Goal: Navigation & Orientation: Find specific page/section

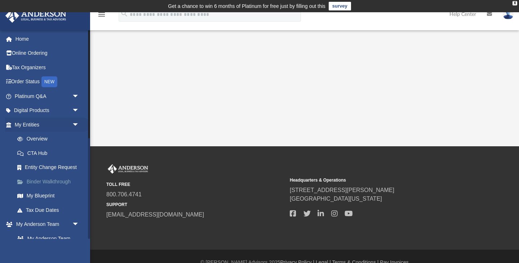
click at [46, 182] on link "Binder Walkthrough" at bounding box center [50, 181] width 80 height 14
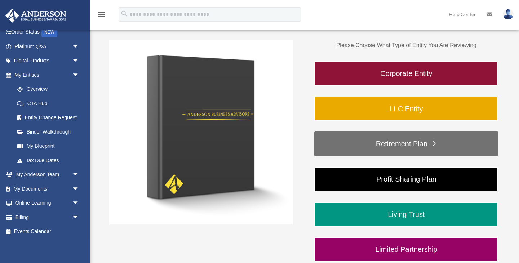
scroll to position [119, 0]
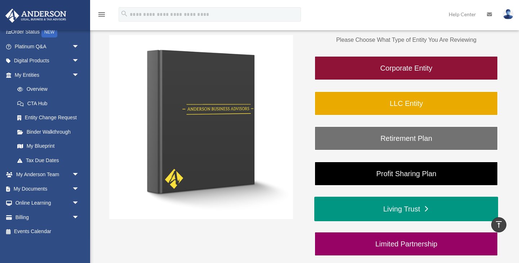
click at [399, 213] on link "Living Trust" at bounding box center [406, 209] width 184 height 25
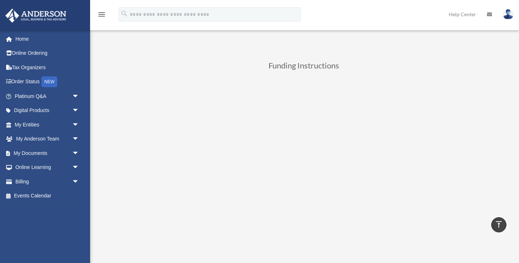
scroll to position [273, 0]
click at [75, 153] on span "arrow_drop_down" at bounding box center [79, 153] width 14 height 15
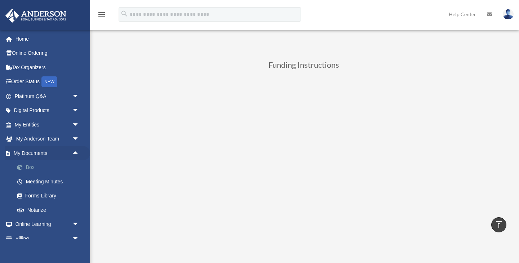
click at [31, 169] on link "Box" at bounding box center [50, 167] width 80 height 14
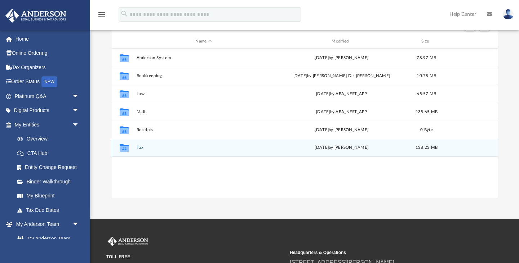
scroll to position [89, 0]
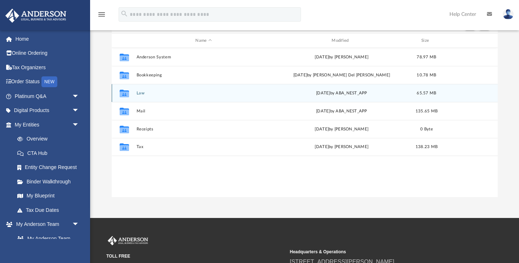
click at [139, 93] on button "Law" at bounding box center [203, 93] width 135 height 5
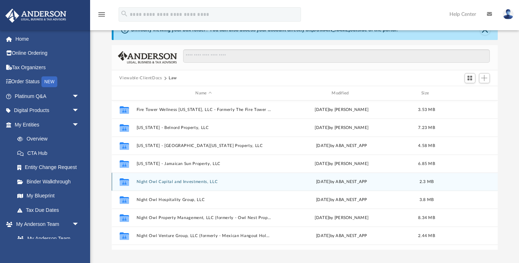
scroll to position [12, 0]
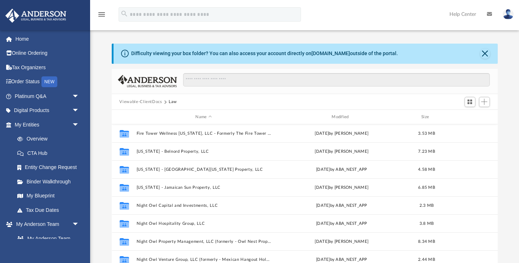
click at [146, 101] on button "Viewable-ClientDocs" at bounding box center [140, 102] width 43 height 6
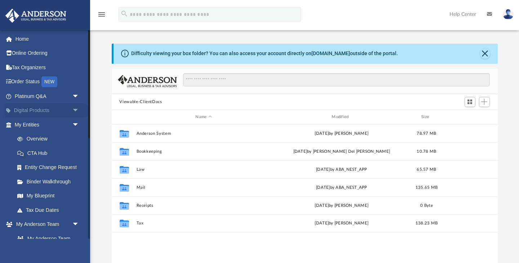
click at [80, 111] on span "arrow_drop_down" at bounding box center [79, 110] width 14 height 15
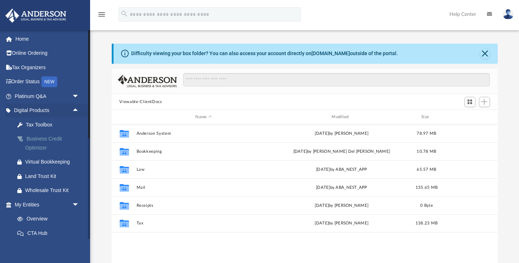
click at [45, 143] on div "Business Credit Optimizer" at bounding box center [53, 143] width 56 height 18
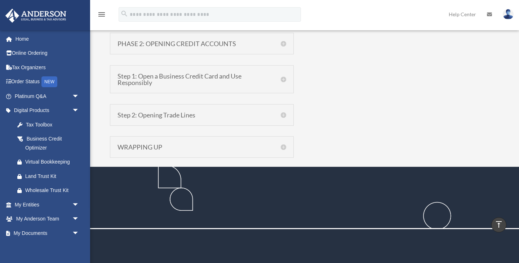
scroll to position [699, 0]
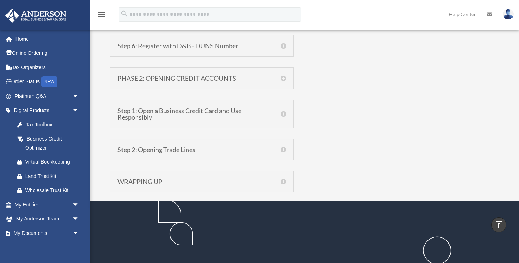
click at [283, 150] on h5 "Step 2: Opening Trade Lines" at bounding box center [202, 149] width 169 height 6
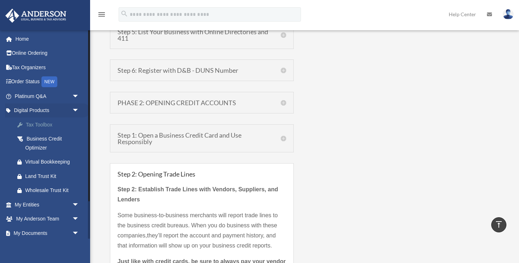
scroll to position [620, 0]
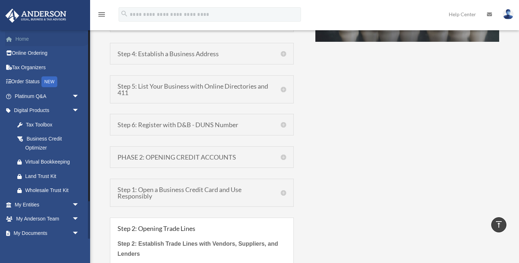
click at [26, 40] on link "Home" at bounding box center [47, 39] width 85 height 14
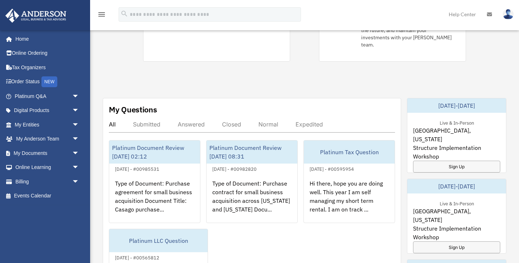
scroll to position [225, 0]
click at [75, 154] on span "arrow_drop_down" at bounding box center [79, 153] width 14 height 15
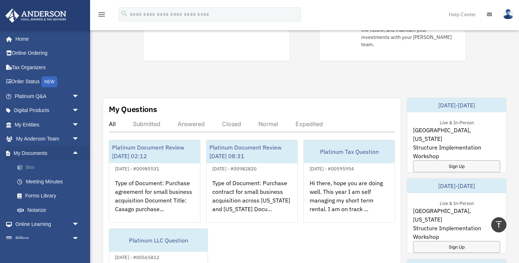
click at [27, 167] on link "Box" at bounding box center [50, 167] width 80 height 14
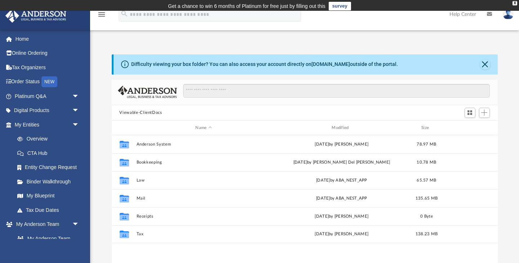
scroll to position [164, 386]
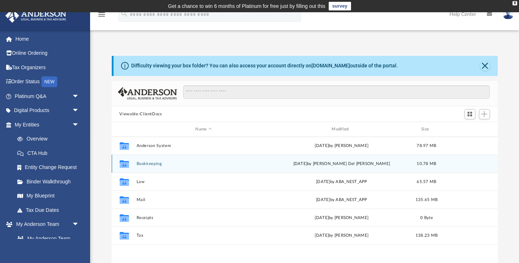
click at [154, 165] on button "Bookkeeping" at bounding box center [203, 163] width 135 height 5
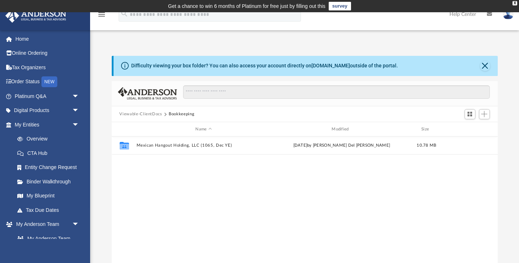
click at [147, 114] on button "Viewable-ClientDocs" at bounding box center [140, 114] width 43 height 6
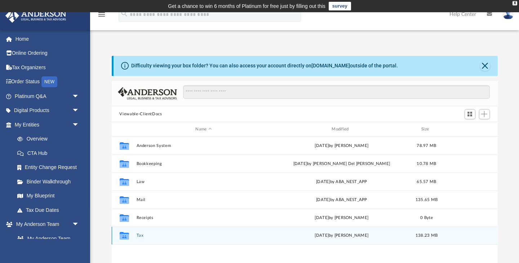
click at [133, 234] on div "Collaborated Folder Tax Wed Aug 27 2025 by Alex Price 138.23 MB" at bounding box center [305, 236] width 386 height 18
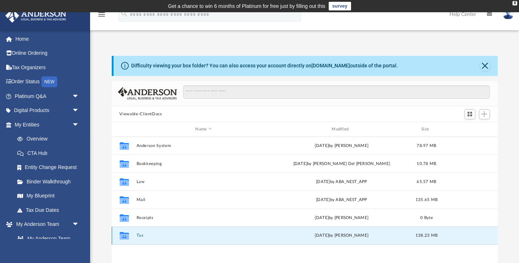
click at [140, 235] on button "Tax" at bounding box center [203, 236] width 135 height 5
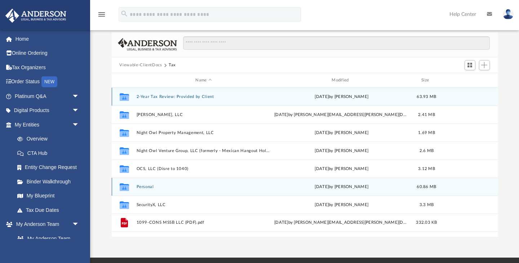
scroll to position [52, 0]
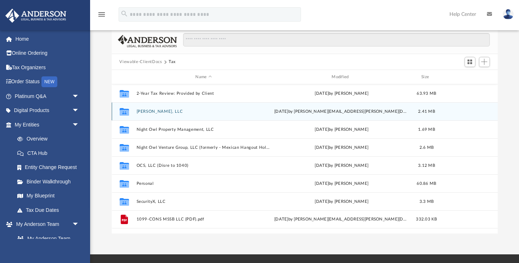
click at [169, 112] on button "Andrew Owlett, LLC" at bounding box center [203, 111] width 135 height 5
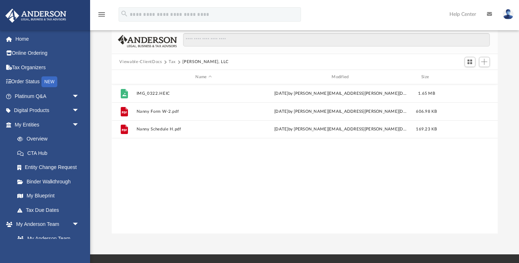
click at [171, 60] on button "Tax" at bounding box center [172, 62] width 7 height 6
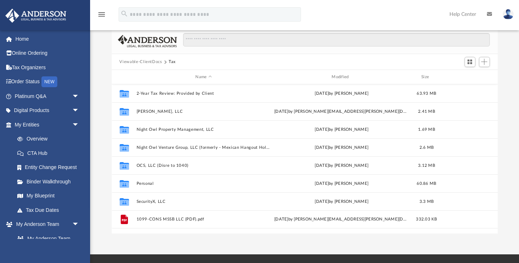
click at [158, 62] on button "Viewable-ClientDocs" at bounding box center [140, 62] width 43 height 6
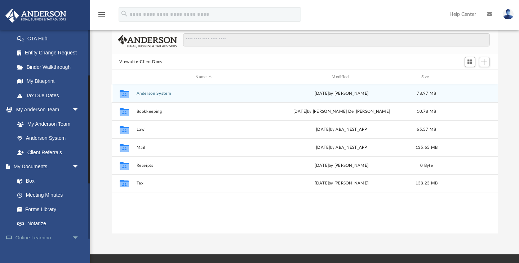
scroll to position [54, 0]
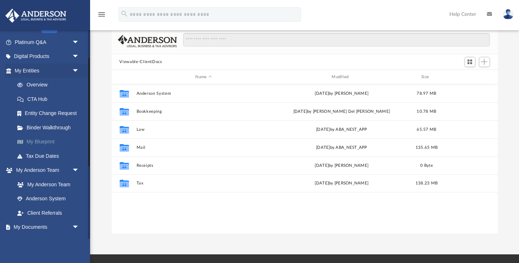
click at [41, 143] on link "My Blueprint" at bounding box center [50, 142] width 80 height 14
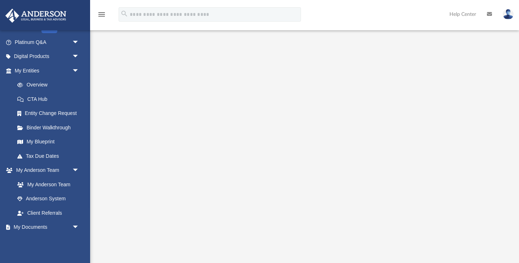
scroll to position [52, 0]
click at [31, 71] on link "My Entities arrow_drop_down" at bounding box center [47, 70] width 85 height 14
